Goal: Task Accomplishment & Management: Manage account settings

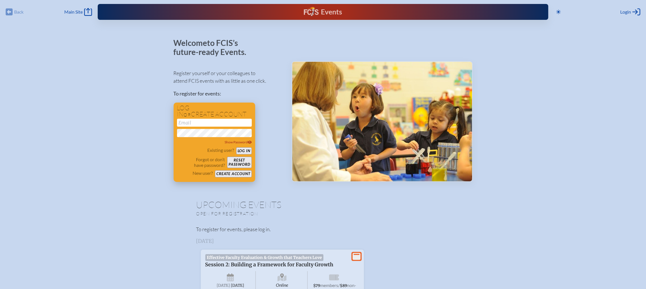
type input "[EMAIL_ADDRESS][DOMAIN_NAME]"
click at [249, 150] on button "Log in" at bounding box center [244, 150] width 16 height 7
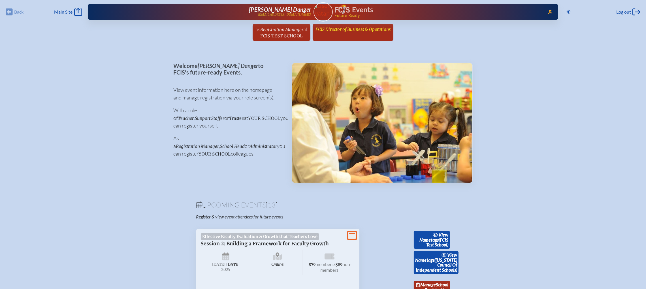
click at [360, 34] on link "FCIS Director of Business & Operations since [DATE]" at bounding box center [353, 29] width 80 height 11
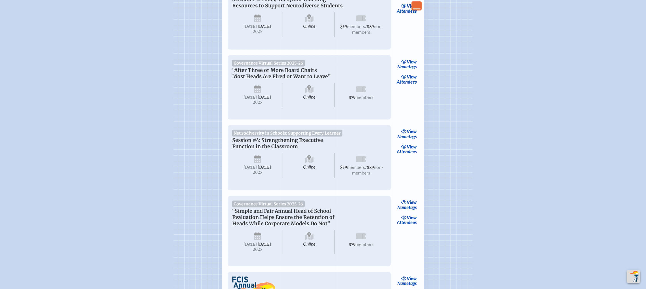
scroll to position [637, 0]
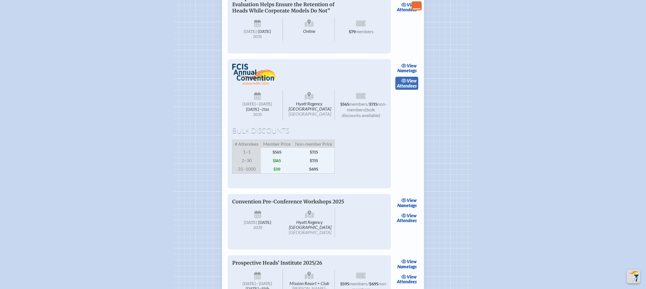
click at [413, 90] on link "view Attendees" at bounding box center [406, 83] width 23 height 13
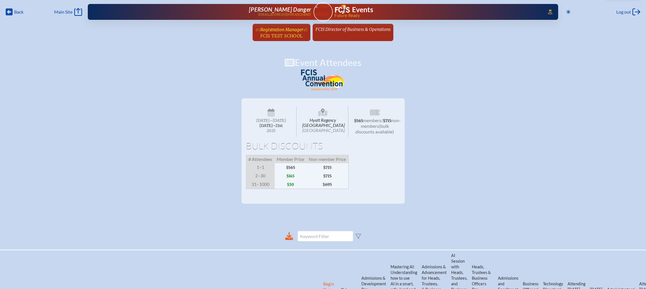
drag, startPoint x: 280, startPoint y: 22, endPoint x: 277, endPoint y: 29, distance: 8.3
click at [280, 22] on div "Back Back Main Site Main Site Toggle to Dark Mode Log out Log out Access Users.…" at bounding box center [323, 22] width 646 height 44
click at [277, 30] on span "Registration Manager" at bounding box center [281, 29] width 43 height 5
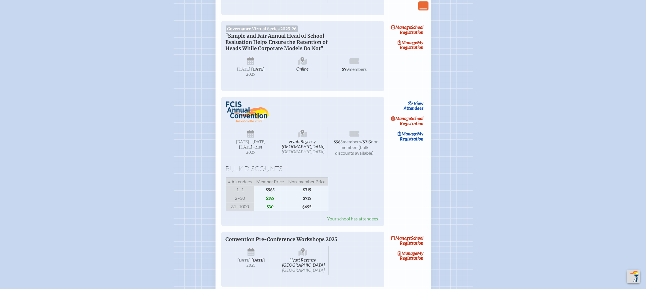
scroll to position [637, 0]
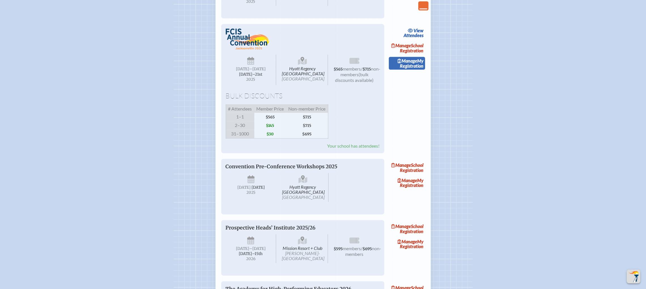
click at [419, 70] on link "Manage My Registration" at bounding box center [407, 63] width 36 height 13
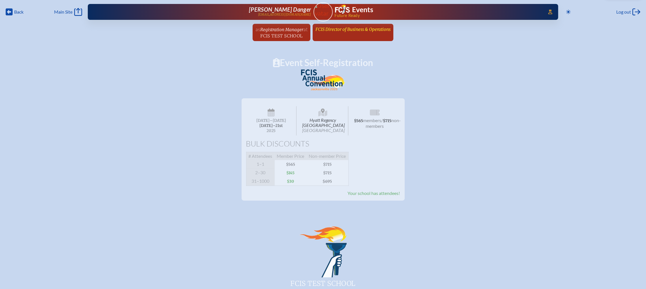
click at [357, 28] on span "FCIS Director of Business & Operations" at bounding box center [352, 29] width 75 height 5
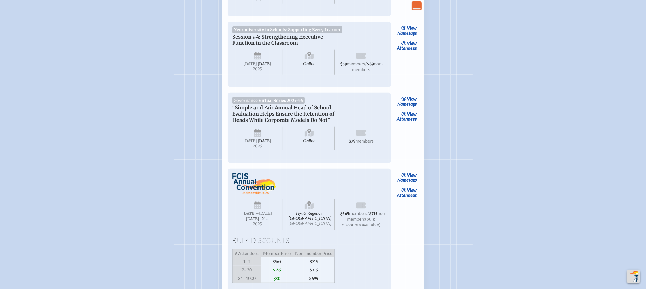
scroll to position [637, 0]
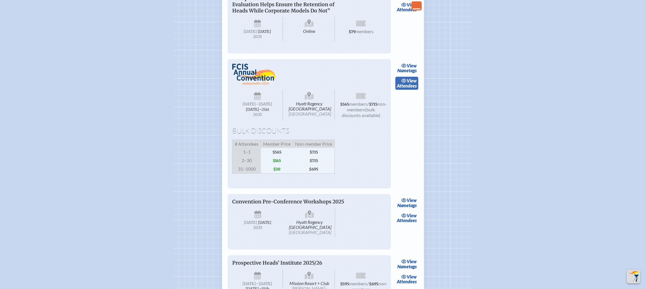
click at [413, 83] on span "view" at bounding box center [412, 80] width 10 height 5
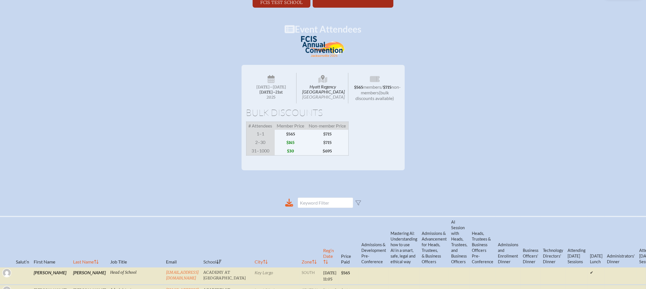
scroll to position [0, 6]
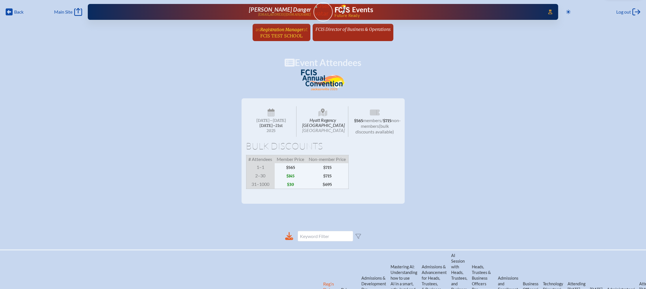
click at [286, 33] on span "FCIS Test School" at bounding box center [281, 35] width 42 height 5
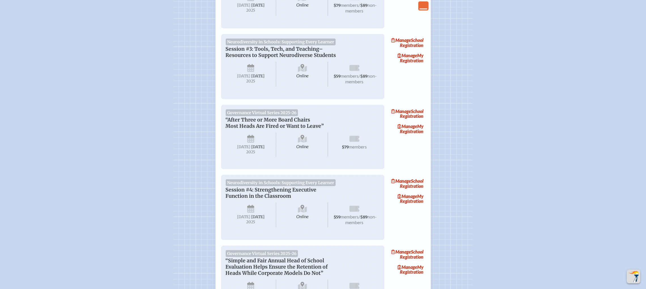
scroll to position [552, 0]
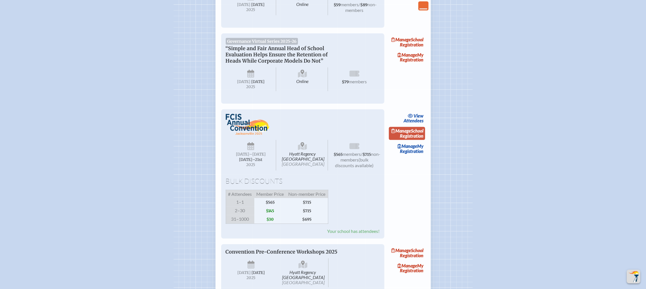
click at [417, 140] on link "Manage School Registration" at bounding box center [407, 133] width 36 height 13
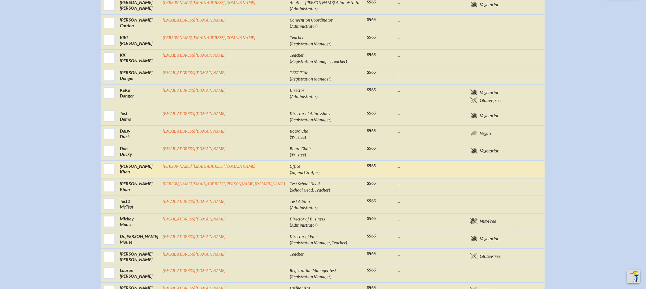
scroll to position [382, 0]
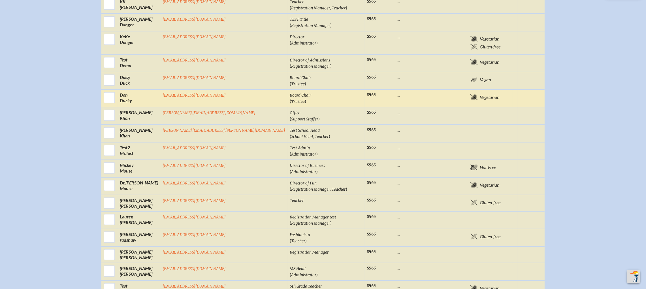
click at [118, 107] on td at bounding box center [109, 98] width 16 height 18
click at [116, 105] on input "checkbox" at bounding box center [109, 98] width 14 height 14
checkbox input "true"
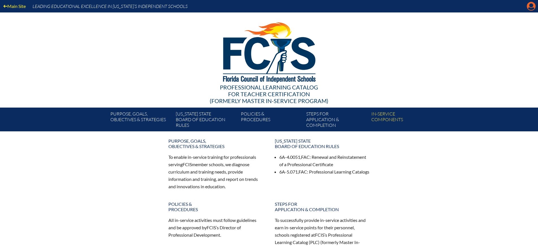
click at [530, 5] on icon "Manage Account" at bounding box center [531, 6] width 9 height 9
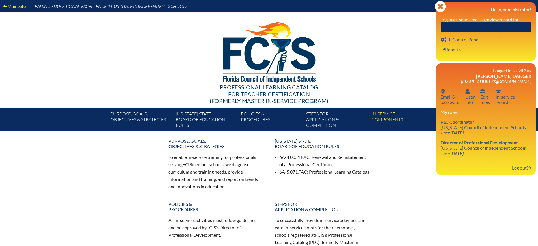
click at [489, 29] on input "text" at bounding box center [486, 27] width 91 height 10
paste input "Courtney Bryan"
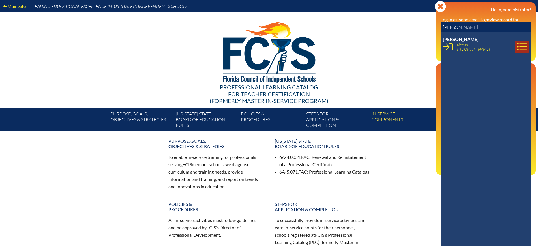
type input "Courtney Bryan"
click at [517, 46] on icon at bounding box center [522, 47] width 10 height 10
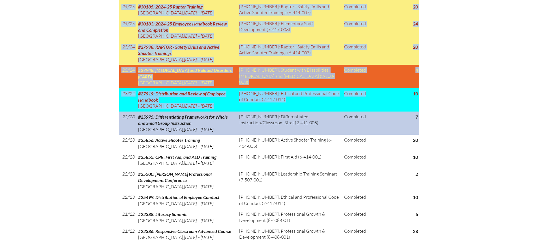
scroll to position [389, 0]
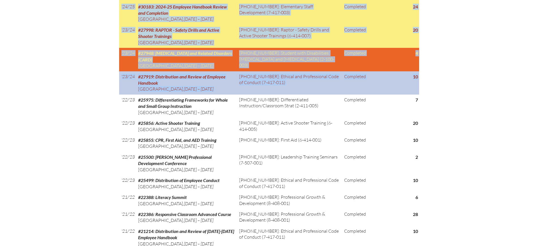
drag, startPoint x: 115, startPoint y: 36, endPoint x: 419, endPoint y: 104, distance: 310.9
click at [419, 104] on div "In-service record [PERSON_NAME] Areas of Certification Elementary Education (gr…" at bounding box center [269, 174] width 318 height 828
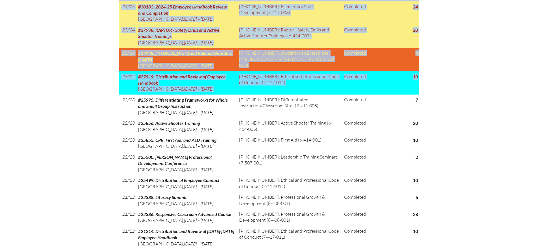
copy div "Lorem ip Dolorsitametc Adipiscing Elitseddo (eiusmo T-2) Incididuntutlab/Etdolo…"
